Goal: Task Accomplishment & Management: Manage account settings

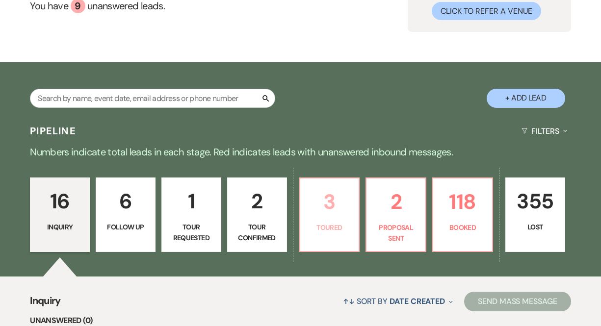
scroll to position [104, 0]
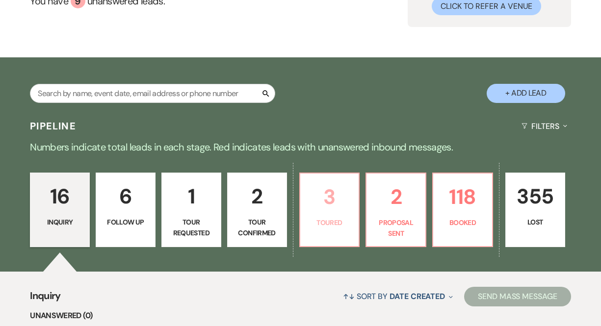
click at [336, 206] on p "3" at bounding box center [329, 197] width 47 height 33
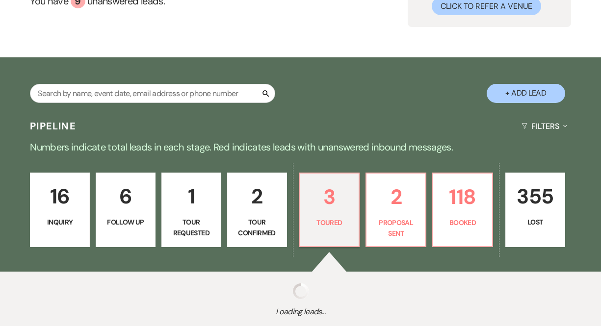
select select "5"
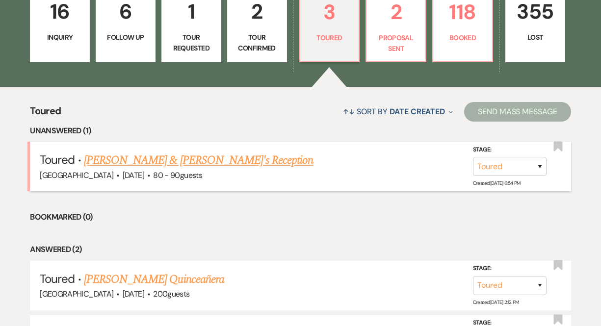
scroll to position [294, 0]
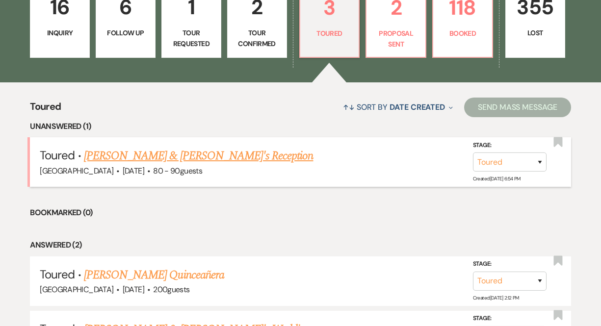
click at [221, 159] on link "[PERSON_NAME] & [PERSON_NAME]'s Reception" at bounding box center [199, 156] width 230 height 18
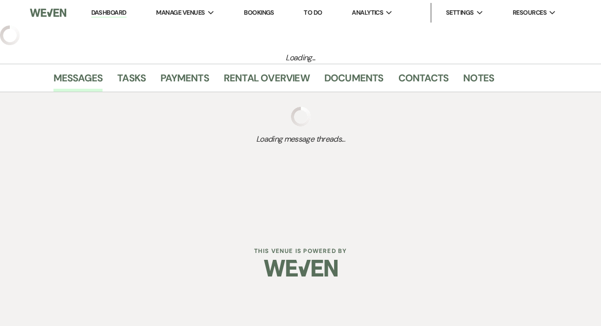
select select "5"
select select "16"
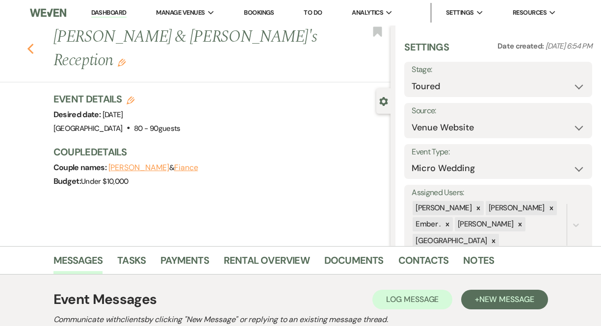
click at [29, 44] on use "button" at bounding box center [30, 49] width 6 height 11
select select "5"
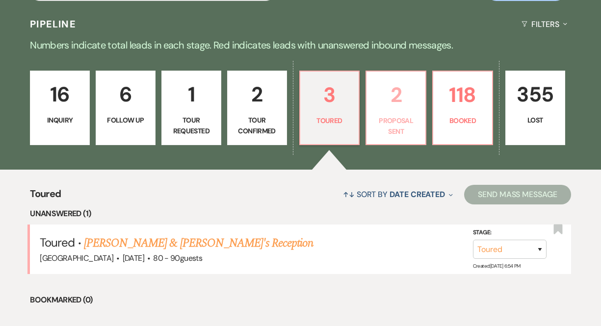
click at [379, 95] on p "2" at bounding box center [396, 95] width 47 height 33
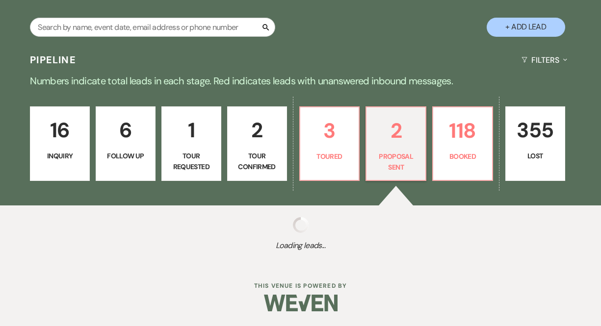
scroll to position [206, 0]
select select "6"
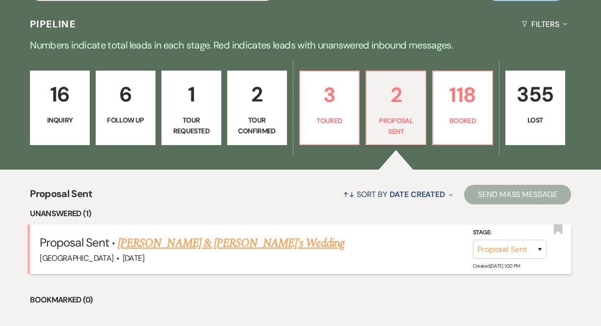
click at [268, 244] on link "[PERSON_NAME] & [PERSON_NAME]'s Wedding" at bounding box center [231, 244] width 227 height 18
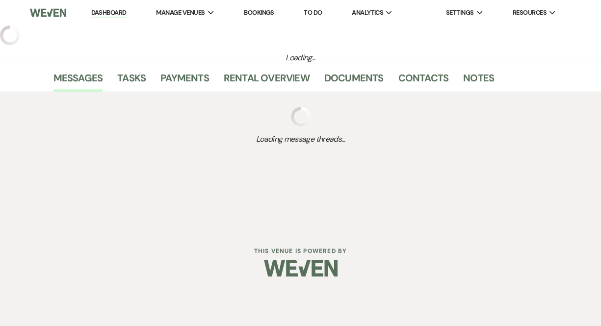
select select "6"
select select "5"
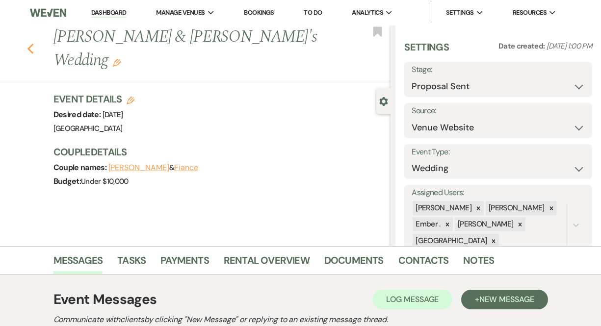
click at [27, 43] on icon "Previous" at bounding box center [30, 49] width 7 height 12
select select "6"
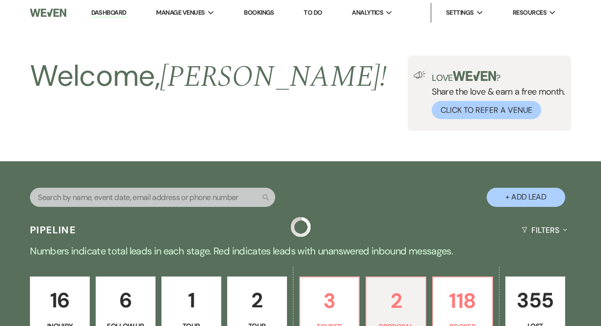
scroll to position [206, 0]
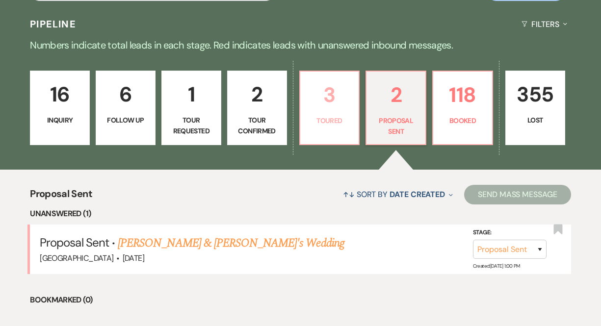
click at [352, 110] on p "3" at bounding box center [329, 95] width 47 height 33
select select "5"
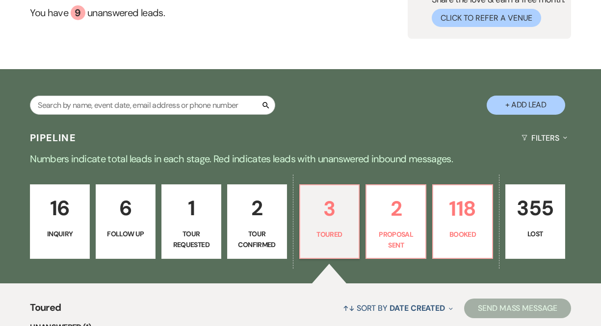
scroll to position [33, 0]
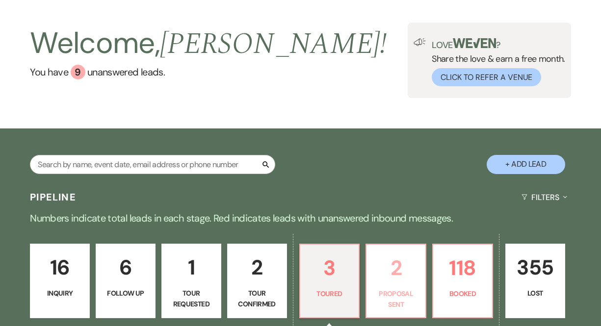
click at [403, 269] on p "2" at bounding box center [396, 268] width 47 height 33
select select "6"
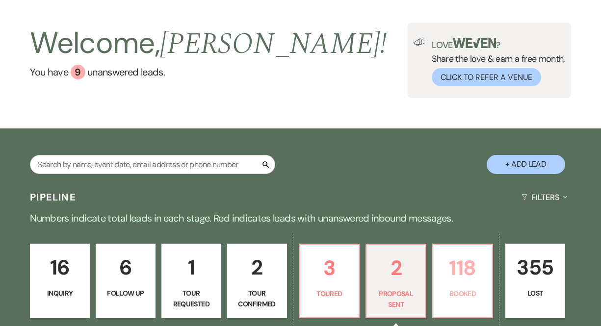
click at [461, 264] on p "118" at bounding box center [462, 268] width 47 height 33
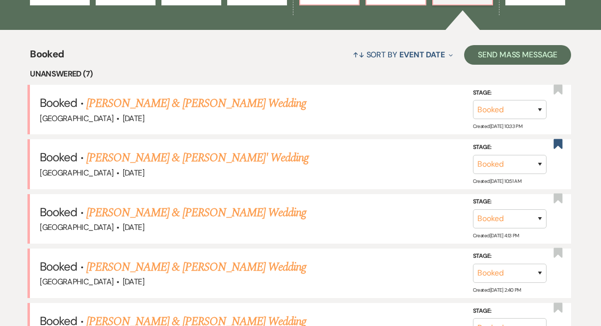
scroll to position [349, 0]
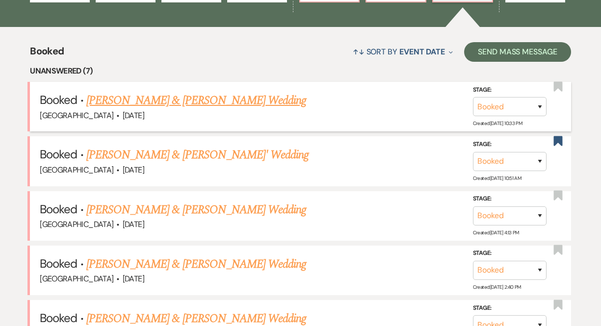
click at [260, 116] on div "[GEOGRAPHIC_DATA] · [DATE]" at bounding box center [301, 115] width 522 height 13
click at [255, 101] on link "[PERSON_NAME] & [PERSON_NAME] Wedding" at bounding box center [196, 101] width 220 height 18
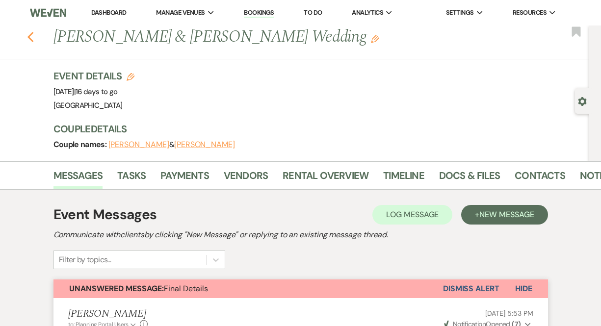
click at [32, 37] on icon "Previous" at bounding box center [30, 37] width 7 height 12
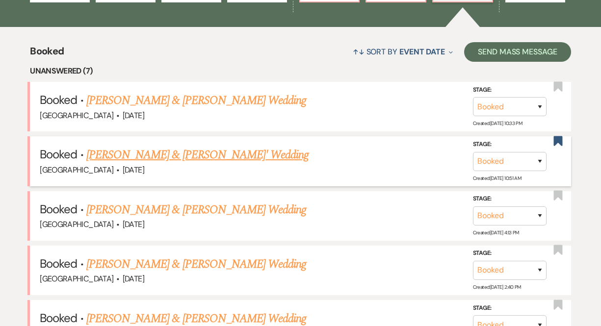
click at [242, 156] on link "[PERSON_NAME] & [PERSON_NAME]' Wedding" at bounding box center [197, 155] width 223 height 18
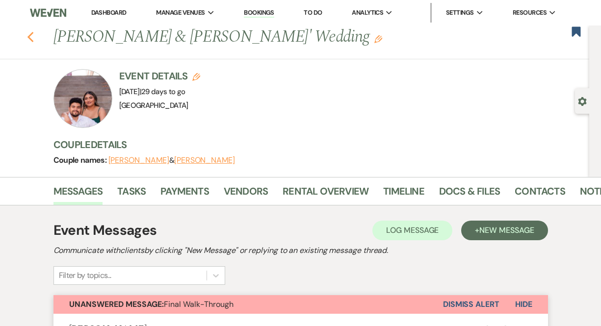
click at [30, 32] on icon "Previous" at bounding box center [30, 37] width 7 height 12
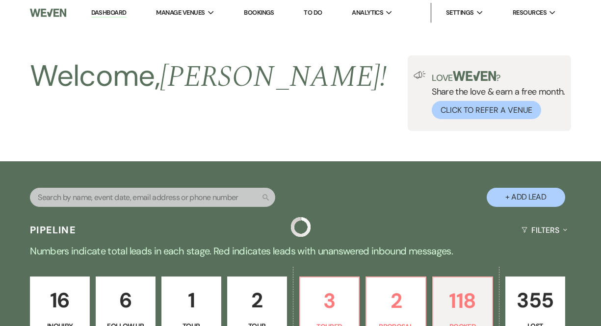
scroll to position [349, 0]
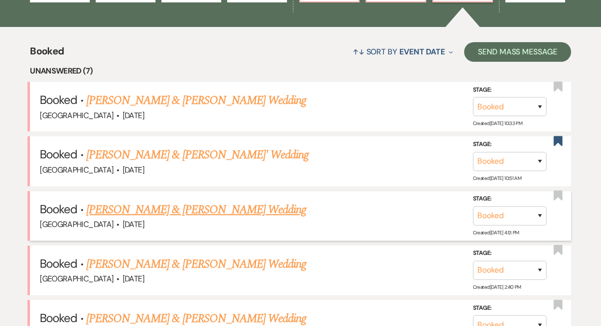
click at [215, 211] on link "[PERSON_NAME] & [PERSON_NAME] Wedding" at bounding box center [196, 210] width 220 height 18
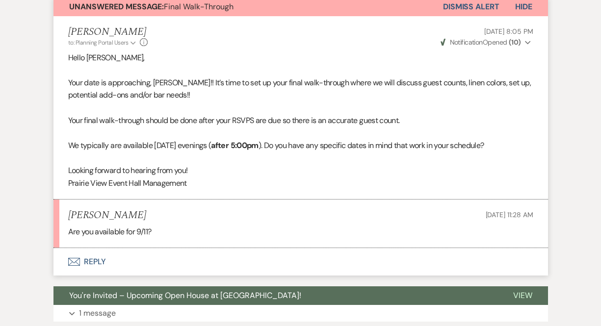
scroll to position [278, 0]
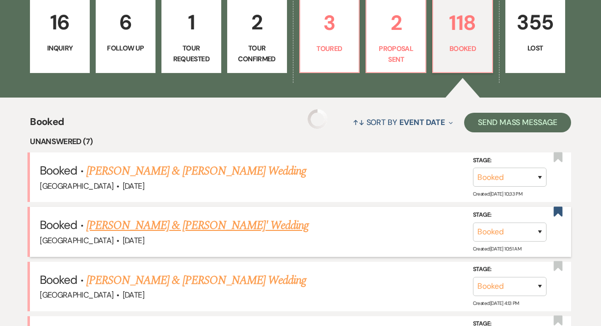
scroll to position [349, 0]
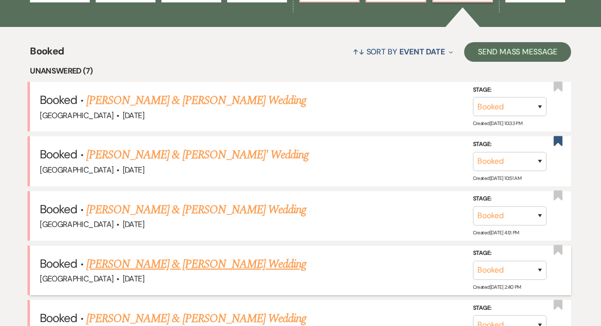
click at [201, 263] on link "[PERSON_NAME] & [PERSON_NAME] Wedding" at bounding box center [196, 265] width 220 height 18
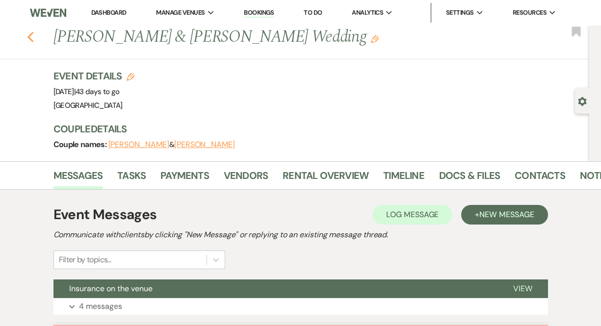
click at [33, 30] on button "Previous" at bounding box center [30, 36] width 7 height 14
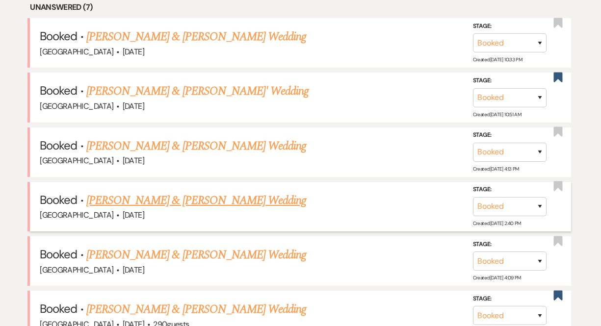
scroll to position [413, 0]
click at [186, 257] on link "[PERSON_NAME] & [PERSON_NAME] Wedding" at bounding box center [196, 255] width 220 height 18
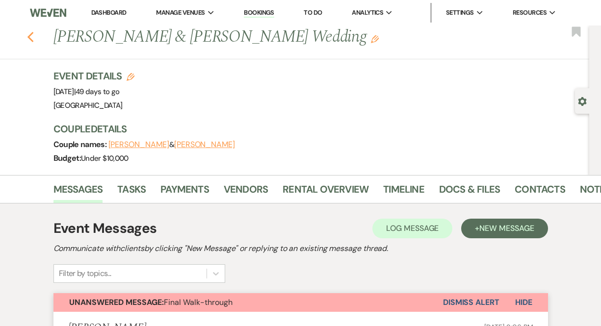
click at [33, 34] on icon "Previous" at bounding box center [30, 37] width 7 height 12
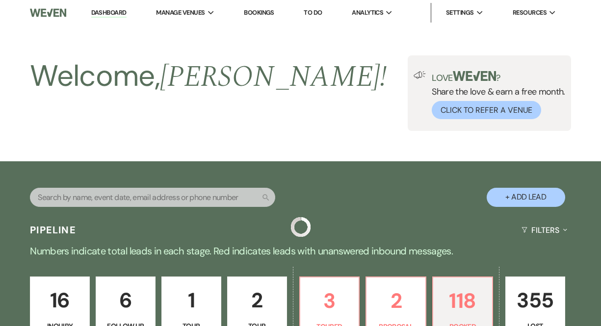
scroll to position [413, 0]
